Goal: Information Seeking & Learning: Learn about a topic

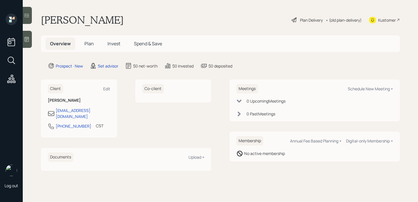
click at [27, 43] on div at bounding box center [27, 39] width 9 height 17
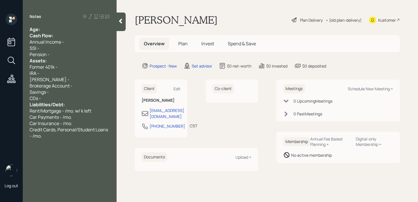
click at [73, 32] on div "Age:" at bounding box center [70, 29] width 80 height 6
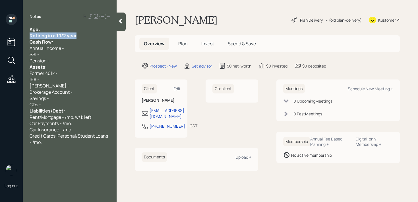
drag, startPoint x: 82, startPoint y: 36, endPoint x: 10, endPoint y: 36, distance: 72.3
click at [10, 36] on div "Log out Notes Age: Retiring in a 1 1/2 year Cash Flow: Annual Income - SSI - Pe…" at bounding box center [209, 101] width 418 height 202
click at [49, 25] on div "Notes Age: Retiring in a 1 1/2 year Cash Flow: Annual Income - SSI - Pension - …" at bounding box center [70, 104] width 94 height 181
click at [51, 28] on div "Age:" at bounding box center [70, 29] width 80 height 6
click at [79, 34] on div "Retiring in a 1 1/2 year" at bounding box center [70, 35] width 80 height 6
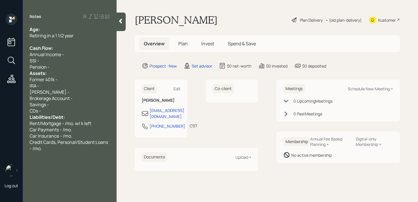
click at [69, 66] on div "Pension -" at bounding box center [70, 67] width 80 height 6
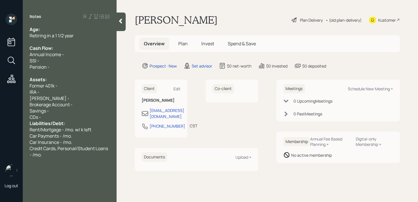
click at [65, 86] on div "Former 401k -" at bounding box center [70, 86] width 80 height 6
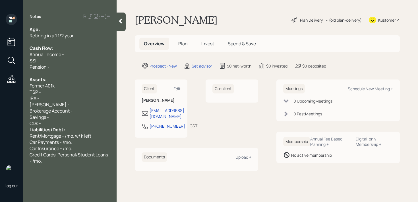
click at [67, 90] on div "TSP -" at bounding box center [70, 92] width 80 height 6
click at [63, 92] on div "TSP -" at bounding box center [70, 92] width 80 height 6
drag, startPoint x: 68, startPoint y: 87, endPoint x: 20, endPoint y: 87, distance: 47.2
click at [20, 87] on div "Log out Notes Age: Retiring in a 1 1/2 year Cash Flow: Annual Income - SSI - Pe…" at bounding box center [209, 101] width 418 height 202
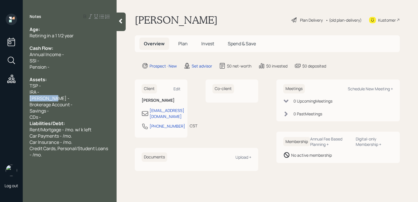
drag, startPoint x: 55, startPoint y: 99, endPoint x: 0, endPoint y: 99, distance: 54.9
click at [0, 99] on div "Log out Notes Age: Retiring in a 1 1/2 year Cash Flow: Annual Income - SSI - Pe…" at bounding box center [209, 101] width 418 height 202
click at [29, 87] on div "Age: Retiring in a 1 1/2 year Cash Flow: Annual Income - SSI - Pension - Assets…" at bounding box center [70, 91] width 94 height 131
click at [47, 121] on span "Liabilities/Debt:" at bounding box center [47, 123] width 35 height 6
click at [49, 117] on div "CDs -" at bounding box center [70, 117] width 80 height 6
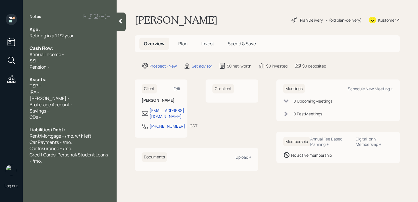
click at [54, 90] on div "IRA -" at bounding box center [70, 92] width 80 height 6
drag, startPoint x: 55, startPoint y: 111, endPoint x: 0, endPoint y: 111, distance: 55.5
click at [0, 111] on div "Log out Notes Age: Retiring in a 1 1/2 year Cash Flow: Annual Income - SSI - Pe…" at bounding box center [209, 101] width 418 height 202
click at [48, 34] on span "Retiring in a 1 1/2 year" at bounding box center [52, 35] width 44 height 6
click at [50, 28] on div "Age:" at bounding box center [70, 29] width 80 height 6
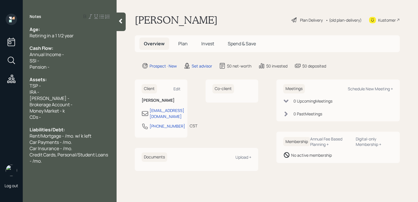
click at [65, 110] on span "Money Market - k" at bounding box center [47, 111] width 35 height 6
click at [53, 86] on div "TSP -" at bounding box center [70, 86] width 80 height 6
click at [76, 98] on div "[PERSON_NAME] -" at bounding box center [70, 98] width 80 height 6
click at [86, 82] on div "Assets:" at bounding box center [70, 79] width 80 height 6
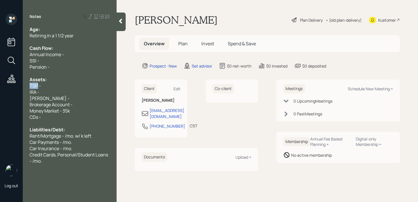
click at [86, 83] on div "TSP -" at bounding box center [70, 86] width 80 height 6
click at [86, 84] on div "TSP -" at bounding box center [70, 86] width 80 height 6
click at [73, 23] on div "Notes Age: Retiring in a 1 1/2 year Cash Flow: Annual Income - SSI - Pension - …" at bounding box center [70, 104] width 94 height 181
click at [73, 28] on div "Age:" at bounding box center [70, 29] width 80 height 6
click at [84, 37] on div "Retiring in a 1 1/2 year" at bounding box center [70, 35] width 80 height 6
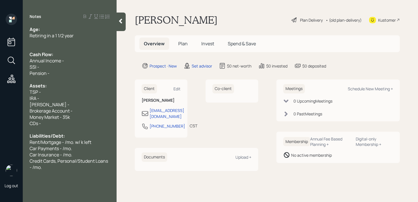
click at [80, 139] on span "Rent/Mortgage - /mo. w/ k left" at bounding box center [61, 142] width 62 height 6
click at [80, 158] on span "Credit Cards, Personal/Student Loans - /mo." at bounding box center [69, 164] width 79 height 13
click at [65, 97] on div "IRA -" at bounding box center [70, 98] width 80 height 6
click at [68, 89] on div "TSP -" at bounding box center [70, 92] width 80 height 6
click at [71, 100] on div "IRA -" at bounding box center [70, 98] width 80 height 6
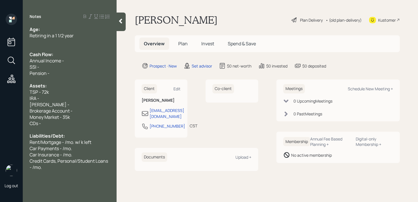
click at [71, 102] on div "[PERSON_NAME] -" at bounding box center [70, 104] width 80 height 6
drag, startPoint x: 74, startPoint y: 102, endPoint x: 28, endPoint y: 99, distance: 46.2
click at [28, 99] on div "Age: Retiring in a 1 1/2 year Cash Flow: Annual Income - SSI - Pension - Assets…" at bounding box center [70, 98] width 94 height 144
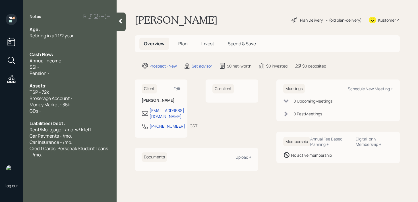
click at [71, 100] on span "Brokerage Account -" at bounding box center [51, 98] width 43 height 6
click at [81, 100] on div "Brokerage Account -" at bounding box center [70, 98] width 80 height 6
